Goal: Task Accomplishment & Management: Manage account settings

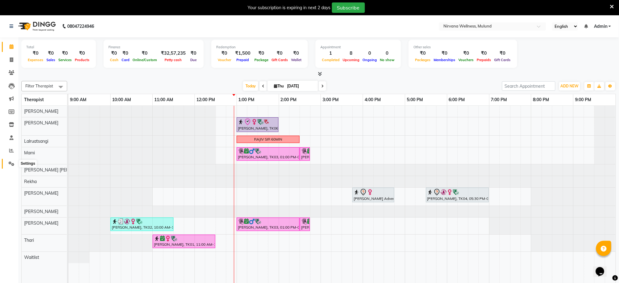
click at [11, 164] on icon at bounding box center [12, 163] width 6 height 5
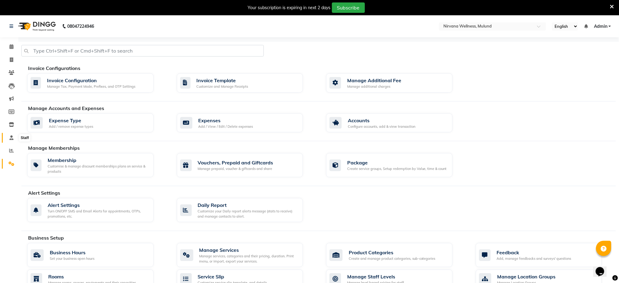
click at [9, 137] on icon at bounding box center [11, 137] width 4 height 5
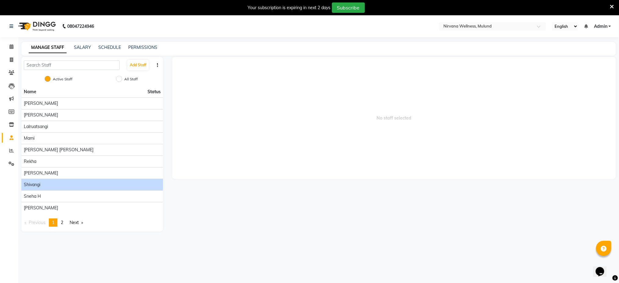
click at [57, 184] on div "Shivangi" at bounding box center [92, 184] width 137 height 6
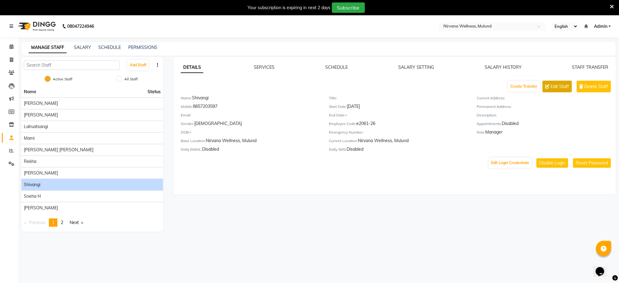
click at [565, 87] on span "Edit Staff" at bounding box center [560, 86] width 18 height 6
select select "[DEMOGRAPHIC_DATA]"
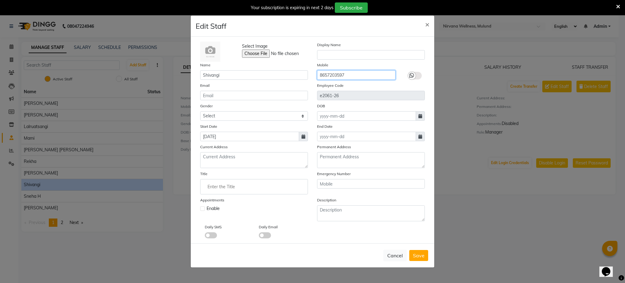
click at [357, 73] on input "8657203597" at bounding box center [356, 74] width 78 height 9
click at [418, 256] on span "Save" at bounding box center [419, 255] width 12 height 6
select select
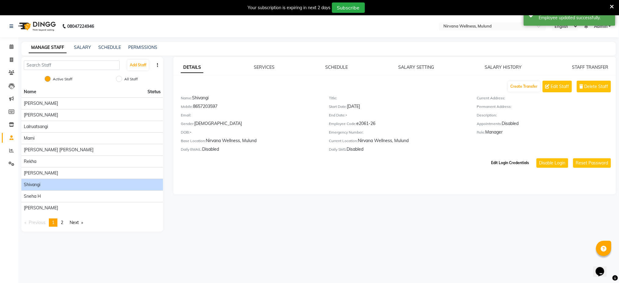
click at [518, 166] on button "Edit Login Credentials" at bounding box center [510, 162] width 43 height 10
select select "174"
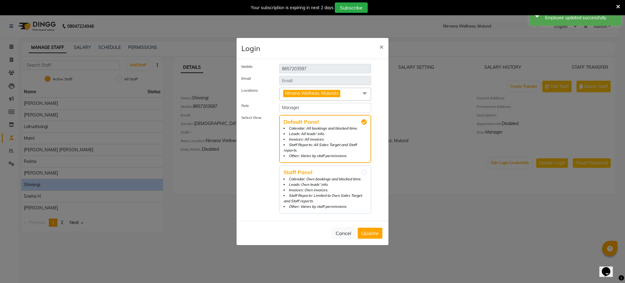
click at [362, 96] on span at bounding box center [365, 94] width 12 height 12
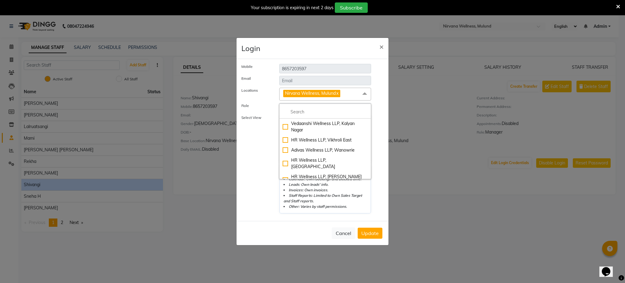
click at [412, 114] on ngb-modal-window "Login × Mobile [PHONE_NUMBER] Email Locations Nirvana Wellness, Mulund x Vedaan…" at bounding box center [312, 141] width 625 height 283
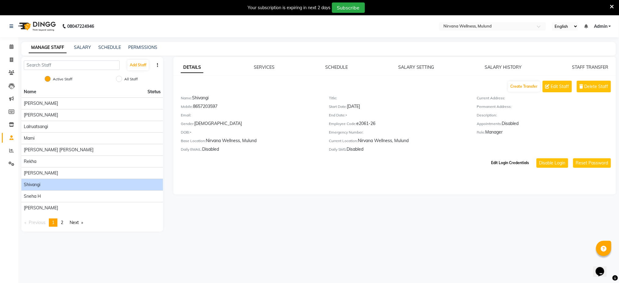
click at [516, 161] on button "Edit Login Credentials" at bounding box center [510, 162] width 43 height 10
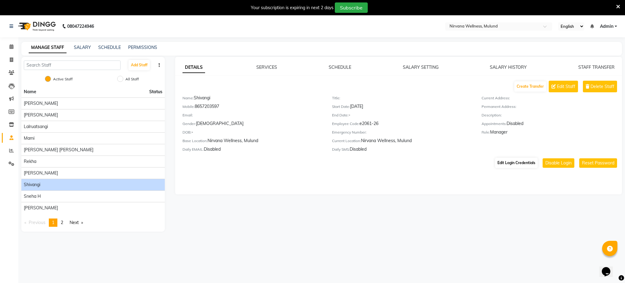
select select "174"
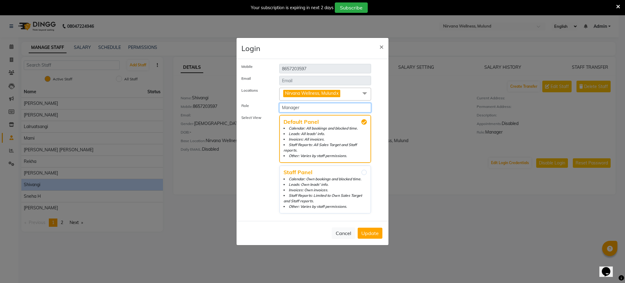
click at [306, 107] on select "Select Role Manager [PERSON_NAME]" at bounding box center [325, 107] width 92 height 9
click at [279, 103] on select "Select Role Manager [PERSON_NAME]" at bounding box center [325, 107] width 92 height 9
click at [370, 236] on button "Update" at bounding box center [370, 232] width 25 height 11
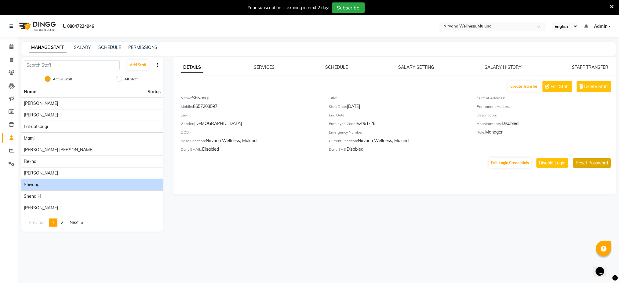
click at [594, 160] on button "Reset Password" at bounding box center [592, 162] width 38 height 9
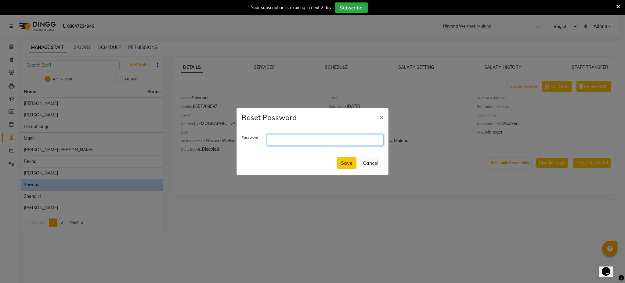
click at [281, 136] on input "text" at bounding box center [325, 140] width 117 height 12
type input "!"
type input "1"
type input "123456789"
click at [348, 163] on button "Save" at bounding box center [347, 163] width 20 height 12
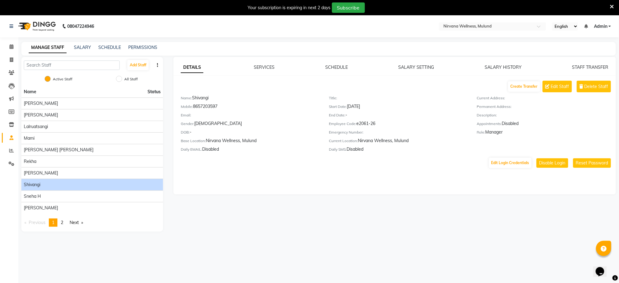
click at [612, 7] on icon at bounding box center [612, 6] width 4 height 5
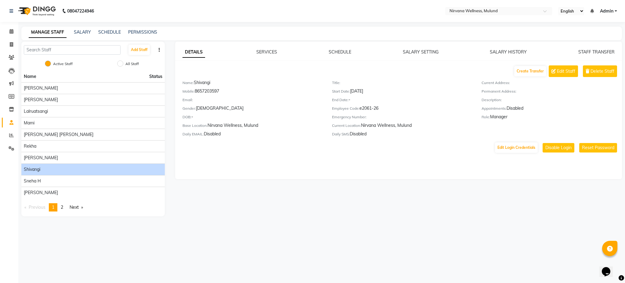
drag, startPoint x: 196, startPoint y: 90, endPoint x: 229, endPoint y: 93, distance: 32.8
click at [229, 93] on div "Mobile: [PHONE_NUMBER]" at bounding box center [253, 92] width 140 height 9
copy div "8657203597"
click at [611, 10] on span "Admin" at bounding box center [606, 11] width 13 height 6
click at [585, 43] on link "Sign out" at bounding box center [586, 41] width 56 height 9
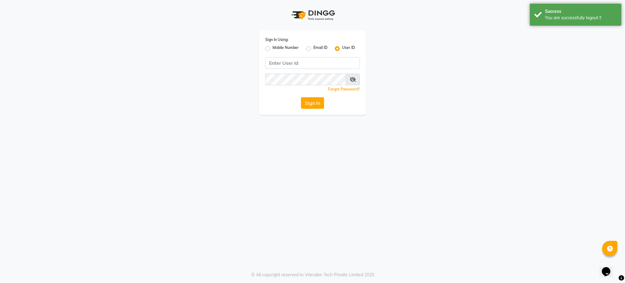
click at [273, 49] on label "Mobile Number" at bounding box center [286, 48] width 26 height 7
click at [273, 49] on input "Mobile Number" at bounding box center [275, 47] width 4 height 4
radio input "true"
radio input "false"
click at [295, 64] on input "Username" at bounding box center [323, 63] width 74 height 12
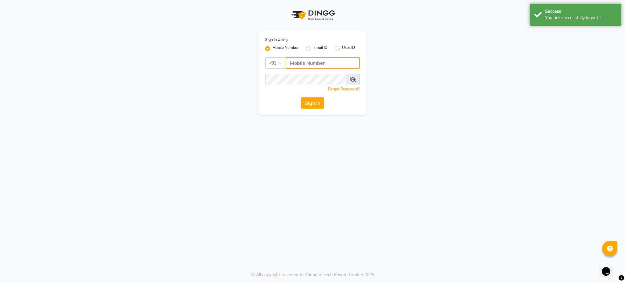
paste input "8657203597"
type input "8657203597"
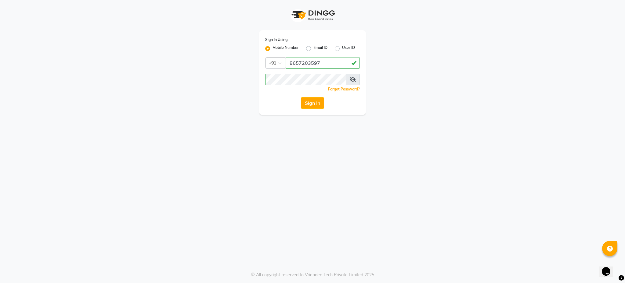
click at [299, 140] on div "Sign In Using: Mobile Number Email ID User ID Country Code × [PHONE_NUMBER] Rem…" at bounding box center [312, 141] width 625 height 283
click at [310, 100] on button "Sign In" at bounding box center [312, 103] width 23 height 12
